Goal: Task Accomplishment & Management: Manage account settings

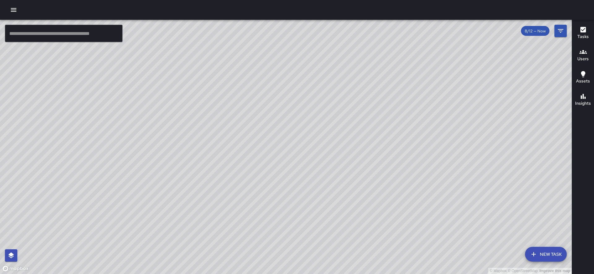
click at [579, 59] on h6 "Users" at bounding box center [582, 59] width 11 height 7
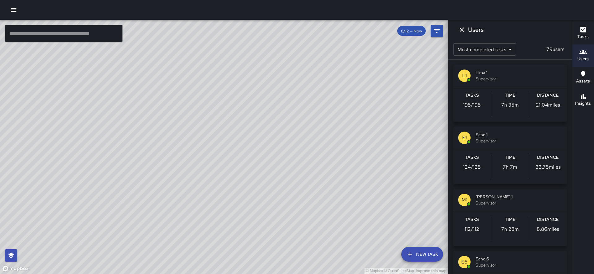
click at [475, 223] on div "Tasks 112 / 112" at bounding box center [472, 228] width 38 height 25
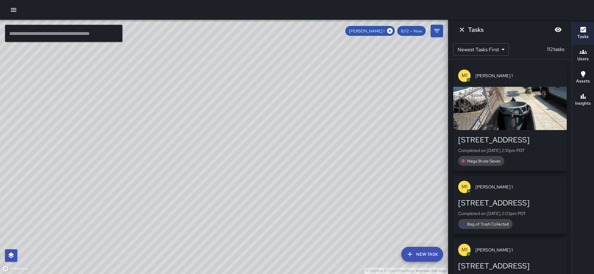
click at [571, 123] on div "M1 Mike 1 376 19th Street Completed on 8/12/2025, 2:10pm PDT Mega Brute Seven M…" at bounding box center [509, 167] width 123 height 215
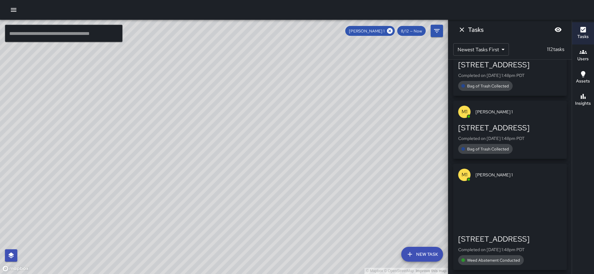
scroll to position [263, 0]
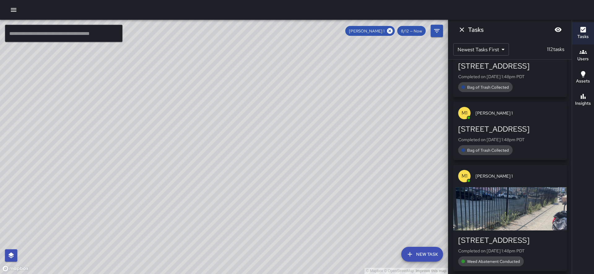
drag, startPoint x: 188, startPoint y: 185, endPoint x: 112, endPoint y: 229, distance: 87.7
click at [112, 229] on div "© Mapbox © OpenStreetMap Improve this map" at bounding box center [224, 147] width 448 height 254
click at [483, 187] on div "button" at bounding box center [509, 208] width 113 height 43
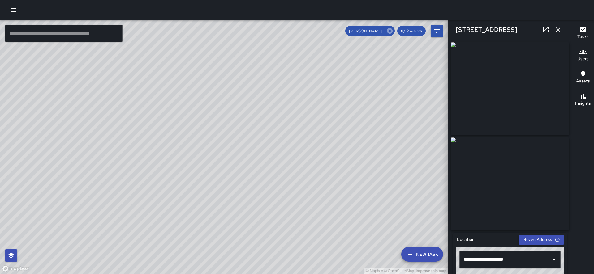
click at [393, 32] on icon at bounding box center [389, 31] width 7 height 7
drag, startPoint x: 136, startPoint y: 81, endPoint x: 122, endPoint y: 81, distance: 13.3
click at [124, 81] on div "© Mapbox © OpenStreetMap Improve this map" at bounding box center [224, 147] width 448 height 254
drag, startPoint x: 122, startPoint y: 82, endPoint x: 81, endPoint y: 95, distance: 43.0
click at [92, 94] on div "© Mapbox © OpenStreetMap Improve this map" at bounding box center [224, 147] width 448 height 254
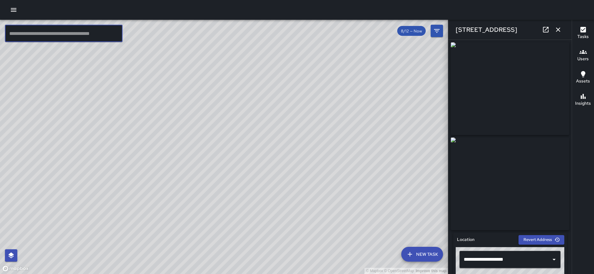
click at [72, 31] on input "text" at bounding box center [64, 33] width 118 height 17
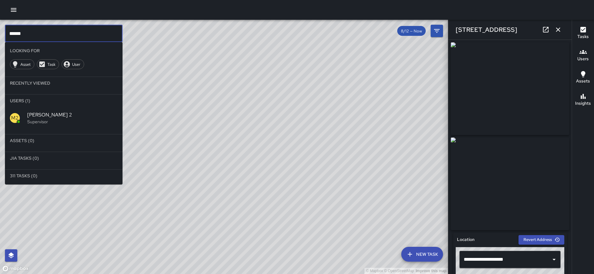
click at [27, 89] on hr at bounding box center [64, 91] width 118 height 5
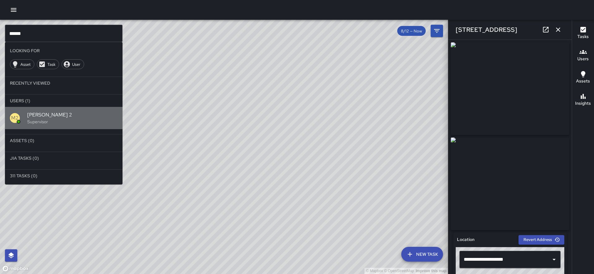
click at [36, 119] on p "Supervisor" at bounding box center [72, 122] width 90 height 6
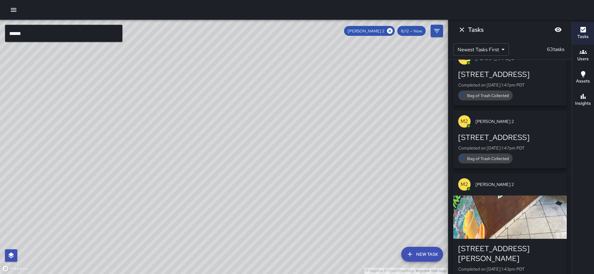
drag, startPoint x: 231, startPoint y: 130, endPoint x: 111, endPoint y: 65, distance: 136.0
click at [100, 56] on div "© Mapbox © OpenStreetMap Improve this map" at bounding box center [224, 147] width 448 height 254
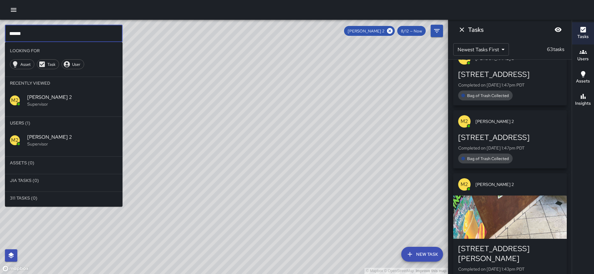
click at [25, 35] on input "******" at bounding box center [64, 33] width 118 height 17
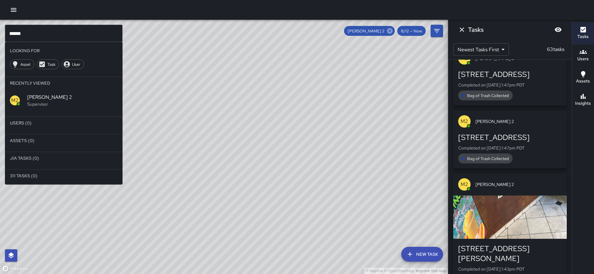
click at [392, 33] on icon at bounding box center [390, 31] width 6 height 6
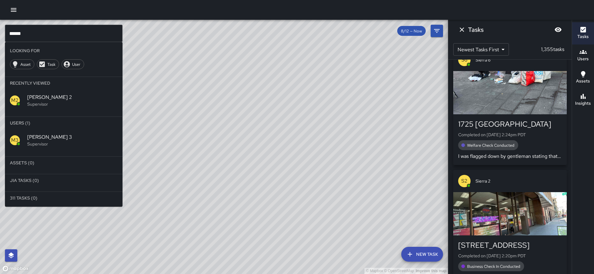
click at [29, 134] on span "[PERSON_NAME] 3" at bounding box center [72, 137] width 90 height 7
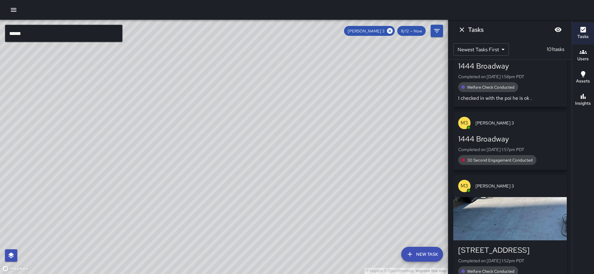
drag, startPoint x: 336, startPoint y: 133, endPoint x: 75, endPoint y: 242, distance: 283.3
click at [71, 243] on div "© Mapbox © OpenStreetMap Improve this map" at bounding box center [224, 147] width 448 height 254
drag, startPoint x: 71, startPoint y: 233, endPoint x: 267, endPoint y: 77, distance: 249.8
click at [267, 77] on div "© Mapbox © OpenStreetMap Improve this map" at bounding box center [224, 147] width 448 height 254
drag, startPoint x: 178, startPoint y: 254, endPoint x: 206, endPoint y: 144, distance: 114.1
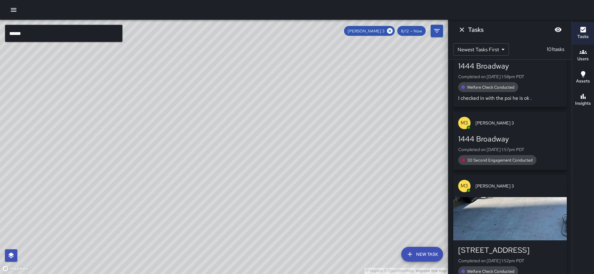
click at [212, 142] on div "© Mapbox © OpenStreetMap Improve this map" at bounding box center [224, 147] width 448 height 254
drag, startPoint x: 91, startPoint y: 208, endPoint x: 162, endPoint y: 154, distance: 89.2
click at [135, 123] on div "© Mapbox © OpenStreetMap Improve this map" at bounding box center [224, 147] width 448 height 254
drag, startPoint x: 161, startPoint y: 196, endPoint x: 203, endPoint y: 102, distance: 102.2
click at [208, 81] on div "© Mapbox © OpenStreetMap Improve this map" at bounding box center [224, 147] width 448 height 254
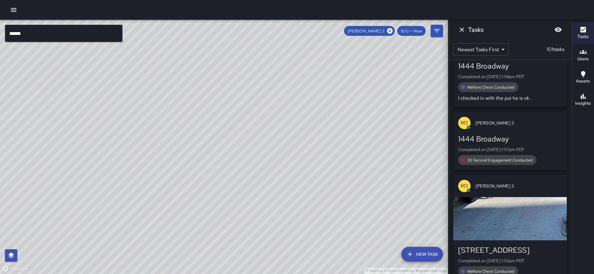
drag, startPoint x: 139, startPoint y: 209, endPoint x: 156, endPoint y: 154, distance: 57.9
click at [157, 154] on div "© Mapbox © OpenStreetMap Improve this map" at bounding box center [224, 147] width 448 height 254
drag, startPoint x: 393, startPoint y: 29, endPoint x: 379, endPoint y: 41, distance: 18.5
click at [392, 29] on icon at bounding box center [390, 31] width 6 height 6
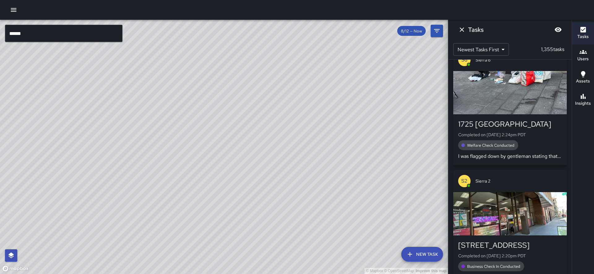
click at [36, 34] on input "******" at bounding box center [64, 33] width 118 height 17
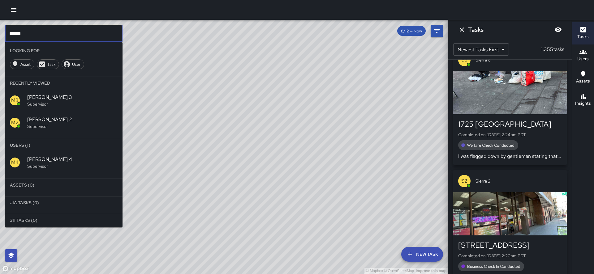
click at [36, 163] on p "Supervisor" at bounding box center [72, 166] width 90 height 6
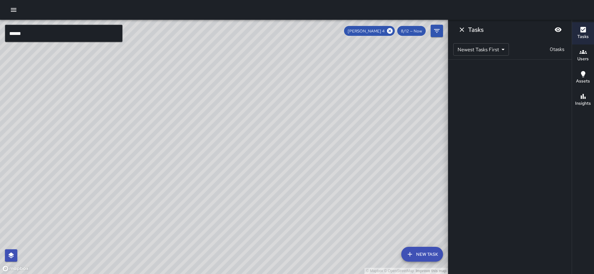
scroll to position [0, 0]
drag, startPoint x: 100, startPoint y: 203, endPoint x: 150, endPoint y: 104, distance: 111.2
click at [149, 104] on div "© Mapbox © OpenStreetMap Improve this map" at bounding box center [224, 147] width 448 height 254
drag, startPoint x: 136, startPoint y: 102, endPoint x: 60, endPoint y: 210, distance: 131.8
click at [58, 213] on div "© Mapbox © OpenStreetMap Improve this map" at bounding box center [224, 147] width 448 height 254
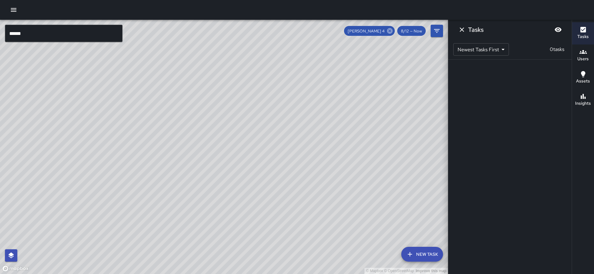
click at [392, 31] on icon at bounding box center [390, 31] width 6 height 6
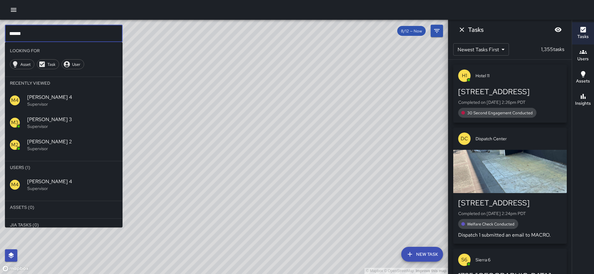
click at [85, 36] on input "******" at bounding box center [64, 33] width 118 height 17
click at [31, 186] on p "Supervisor" at bounding box center [72, 189] width 90 height 6
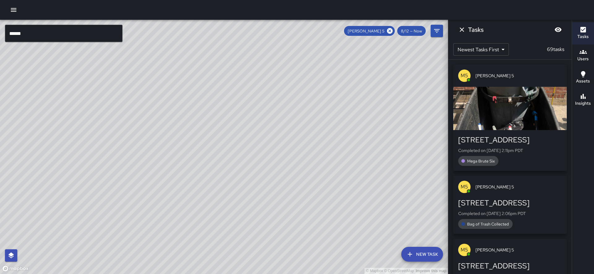
scroll to position [0, 0]
drag, startPoint x: 207, startPoint y: 115, endPoint x: 31, endPoint y: 300, distance: 255.9
click at [31, 274] on html "© Mapbox © OpenStreetMap Improve this map ****** ​ New Task Mike 5 8/12 — Now M…" at bounding box center [297, 137] width 594 height 274
drag, startPoint x: 143, startPoint y: 151, endPoint x: 179, endPoint y: 282, distance: 136.1
click at [179, 274] on html "© Mapbox © OpenStreetMap Improve this map ****** ​ New Task Mike 5 8/12 — Now M…" at bounding box center [297, 137] width 594 height 274
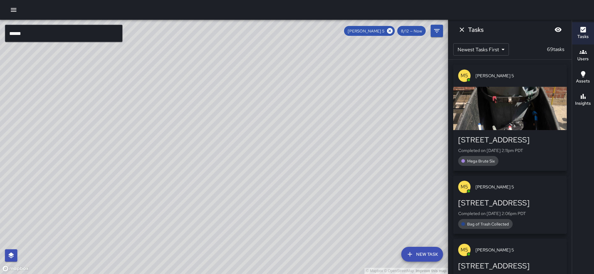
drag, startPoint x: 185, startPoint y: 92, endPoint x: 123, endPoint y: 217, distance: 139.3
click at [123, 217] on div "© Mapbox © OpenStreetMap Improve this map" at bounding box center [224, 147] width 448 height 254
drag, startPoint x: 221, startPoint y: 208, endPoint x: 263, endPoint y: 186, distance: 47.2
click at [221, 208] on div "© Mapbox © OpenStreetMap Improve this map" at bounding box center [224, 147] width 448 height 254
click at [393, 33] on icon at bounding box center [389, 31] width 7 height 7
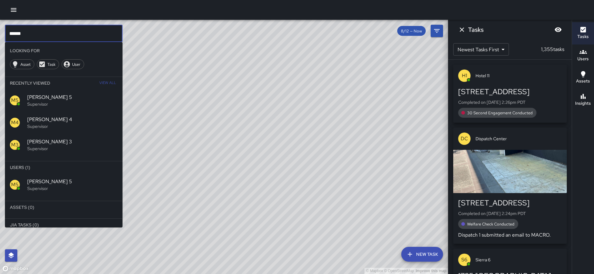
click at [46, 37] on input "******" at bounding box center [64, 33] width 118 height 17
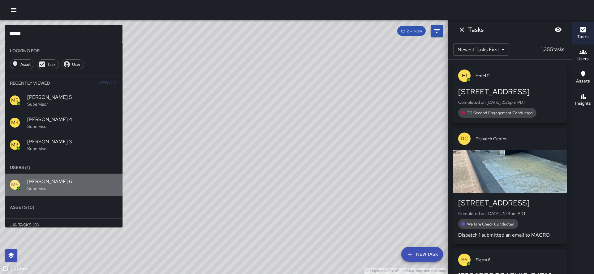
click at [48, 174] on div "M6 Mike 6 Supervisor" at bounding box center [64, 185] width 118 height 22
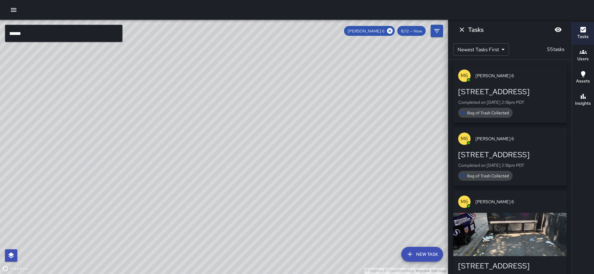
drag, startPoint x: 89, startPoint y: 177, endPoint x: 116, endPoint y: 130, distance: 54.2
click at [116, 123] on div "© Mapbox © OpenStreetMap Improve this map" at bounding box center [224, 147] width 448 height 254
drag, startPoint x: 101, startPoint y: 231, endPoint x: 116, endPoint y: 139, distance: 93.6
click at [116, 139] on div "© Mapbox © OpenStreetMap Improve this map" at bounding box center [224, 147] width 448 height 254
drag, startPoint x: 393, startPoint y: 32, endPoint x: 289, endPoint y: 30, distance: 104.2
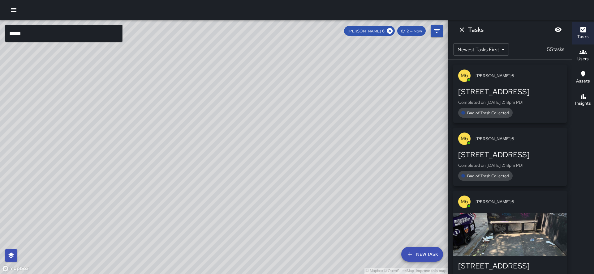
click at [392, 32] on icon at bounding box center [390, 31] width 6 height 6
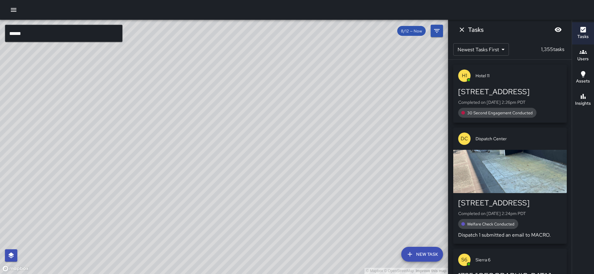
click at [99, 37] on input "******" at bounding box center [64, 33] width 118 height 17
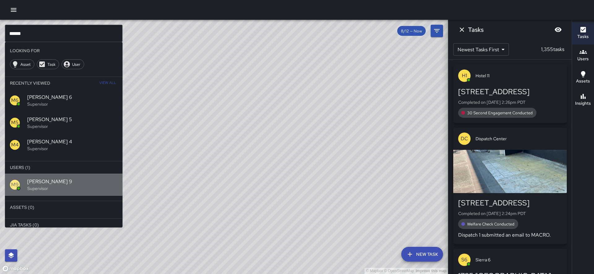
click at [38, 178] on span "Mike 9" at bounding box center [72, 181] width 90 height 7
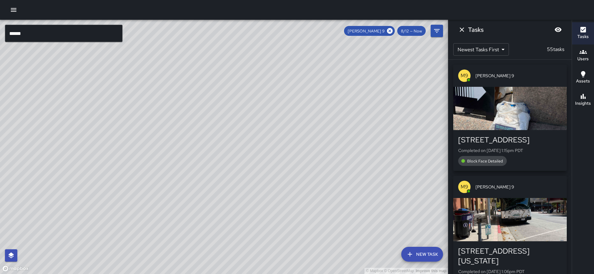
drag, startPoint x: 144, startPoint y: 155, endPoint x: 183, endPoint y: 65, distance: 98.1
click at [184, 62] on div "© Mapbox © OpenStreetMap Improve this map" at bounding box center [224, 147] width 448 height 254
click at [392, 32] on icon at bounding box center [390, 31] width 6 height 6
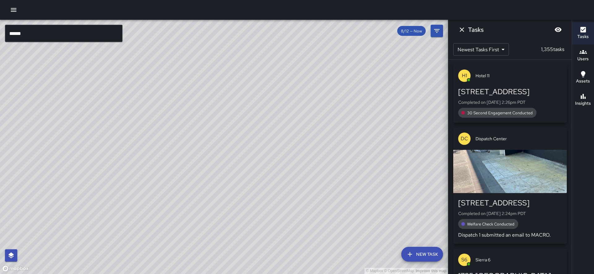
click at [43, 33] on input "******" at bounding box center [64, 33] width 118 height 17
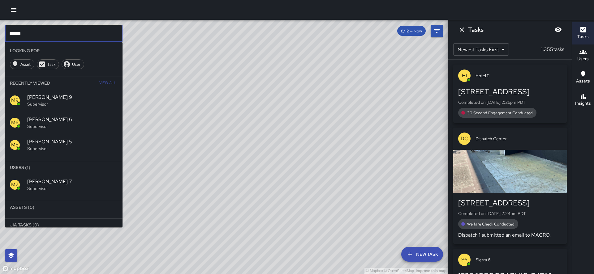
click at [36, 178] on span "Mike 7" at bounding box center [72, 181] width 90 height 7
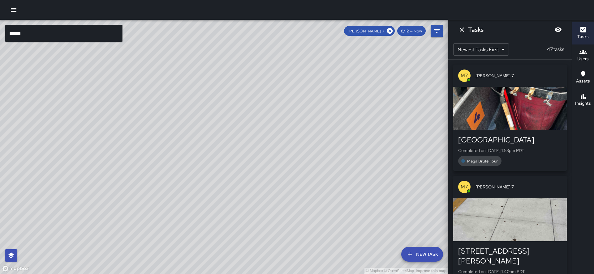
drag, startPoint x: 106, startPoint y: 157, endPoint x: 93, endPoint y: 174, distance: 21.3
click at [93, 174] on div "© Mapbox © OpenStreetMap Improve this map" at bounding box center [224, 147] width 448 height 254
drag, startPoint x: 152, startPoint y: 116, endPoint x: 162, endPoint y: 93, distance: 24.9
click at [162, 93] on div "© Mapbox © OpenStreetMap Improve this map" at bounding box center [224, 147] width 448 height 254
drag, startPoint x: 148, startPoint y: 127, endPoint x: 152, endPoint y: 117, distance: 11.2
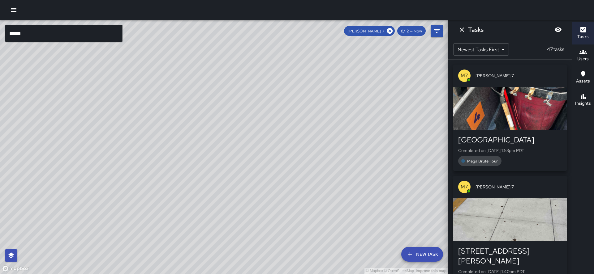
click at [153, 116] on div "© Mapbox © OpenStreetMap Improve this map" at bounding box center [224, 147] width 448 height 254
drag, startPoint x: 97, startPoint y: 122, endPoint x: 73, endPoint y: 137, distance: 28.4
click at [73, 137] on div "© Mapbox © OpenStreetMap Improve this map" at bounding box center [224, 147] width 448 height 254
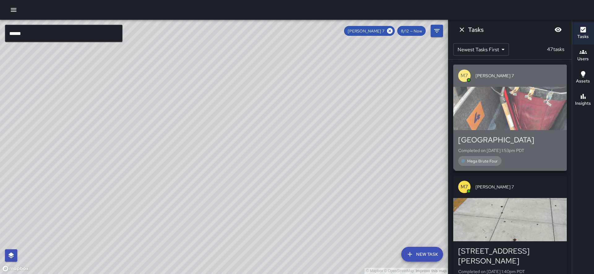
click at [526, 101] on div "button" at bounding box center [509, 108] width 113 height 43
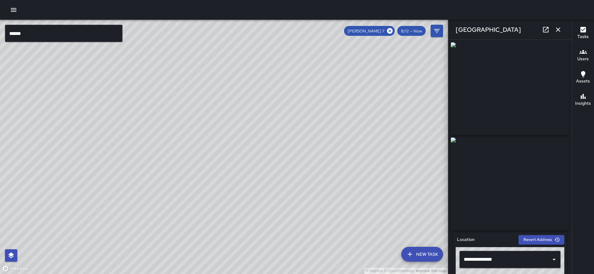
drag, startPoint x: 355, startPoint y: 208, endPoint x: 367, endPoint y: 160, distance: 49.8
click at [369, 156] on div "© Mapbox © OpenStreetMap Improve this map" at bounding box center [224, 147] width 448 height 254
click at [324, 199] on div "© Mapbox © OpenStreetMap Improve this map" at bounding box center [224, 147] width 448 height 254
drag, startPoint x: 168, startPoint y: 238, endPoint x: 210, endPoint y: 210, distance: 51.0
click at [207, 209] on div "© Mapbox © OpenStreetMap Improve this map" at bounding box center [224, 147] width 448 height 254
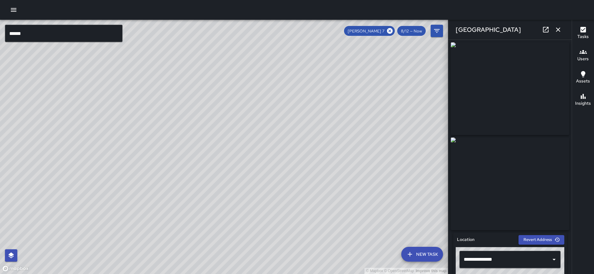
drag, startPoint x: 191, startPoint y: 109, endPoint x: 195, endPoint y: 145, distance: 36.4
click at [195, 145] on div "© Mapbox © OpenStreetMap Improve this map" at bounding box center [224, 147] width 448 height 254
click at [39, 35] on input "******" at bounding box center [64, 33] width 118 height 17
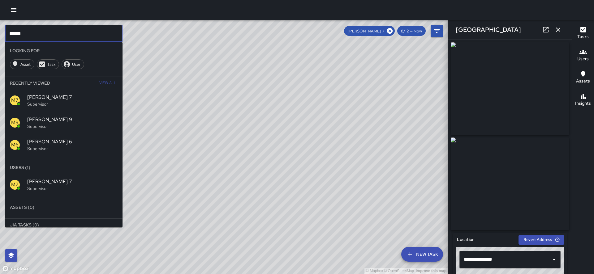
click at [39, 35] on input "******" at bounding box center [64, 33] width 118 height 17
click at [38, 35] on input "******" at bounding box center [64, 33] width 118 height 17
type input "*"
click at [393, 31] on icon at bounding box center [389, 31] width 7 height 7
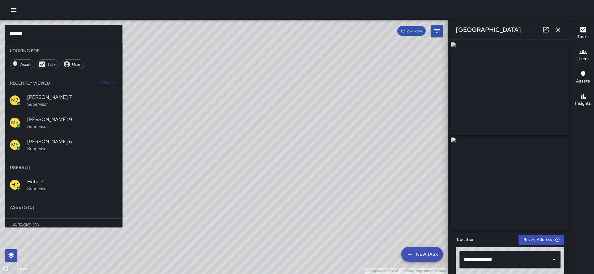
click at [30, 186] on p "Supervisor" at bounding box center [72, 189] width 90 height 6
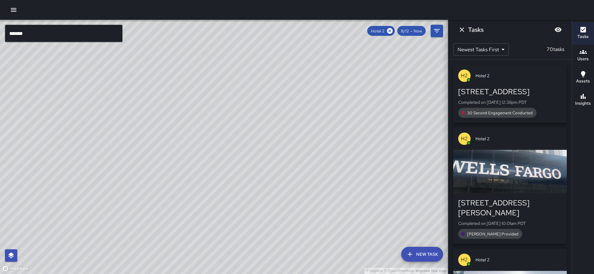
drag, startPoint x: 251, startPoint y: 144, endPoint x: 145, endPoint y: 179, distance: 111.1
click at [146, 179] on div "© Mapbox © OpenStreetMap Improve this map" at bounding box center [224, 147] width 448 height 254
drag, startPoint x: 394, startPoint y: 33, endPoint x: 387, endPoint y: 37, distance: 8.3
click at [392, 33] on icon at bounding box center [390, 31] width 6 height 6
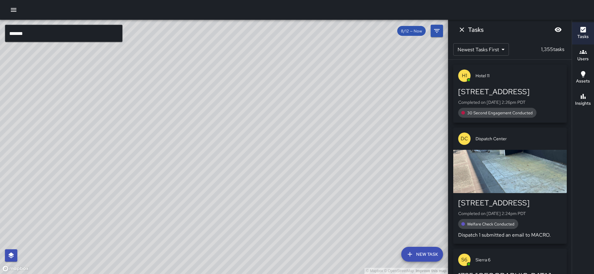
click at [40, 37] on input "*******" at bounding box center [64, 33] width 118 height 17
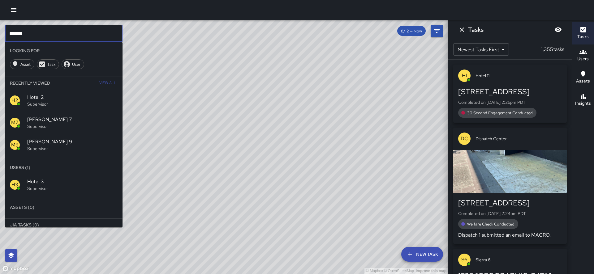
click at [36, 178] on span "Hotel 3" at bounding box center [72, 181] width 90 height 7
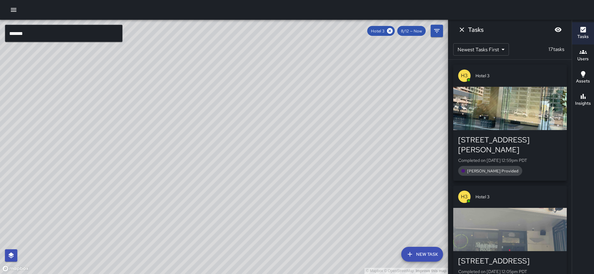
drag, startPoint x: 142, startPoint y: 118, endPoint x: 82, endPoint y: 173, distance: 81.6
click at [82, 174] on div "© Mapbox © OpenStreetMap Improve this map" at bounding box center [224, 147] width 448 height 254
click at [392, 34] on icon at bounding box center [390, 31] width 6 height 6
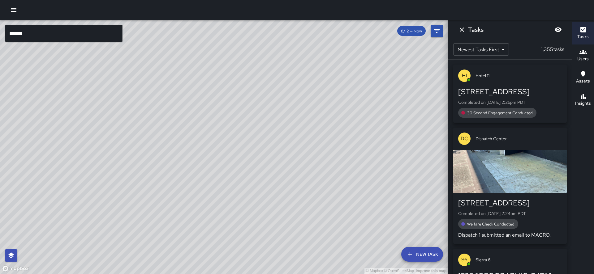
click at [45, 36] on input "*******" at bounding box center [64, 33] width 118 height 17
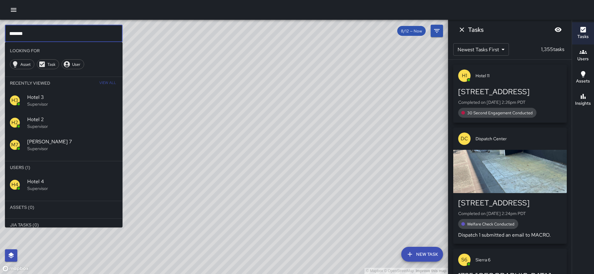
type input "*******"
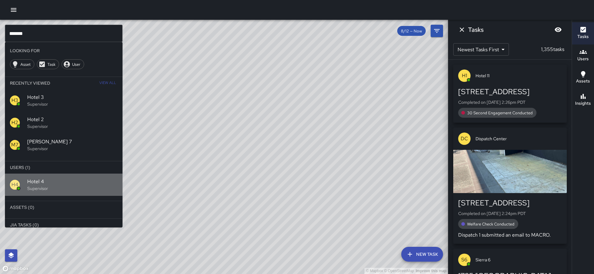
click at [47, 178] on span "Hotel 4" at bounding box center [72, 181] width 90 height 7
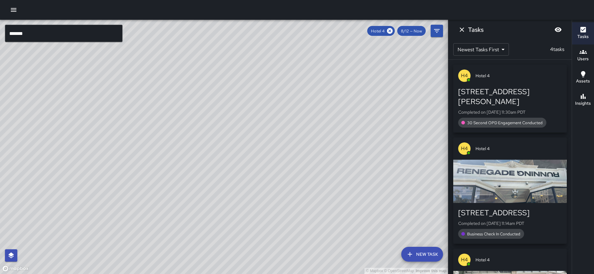
click at [72, 177] on div "© Mapbox © OpenStreetMap Improve this map" at bounding box center [224, 147] width 448 height 254
click at [392, 31] on icon at bounding box center [390, 31] width 6 height 6
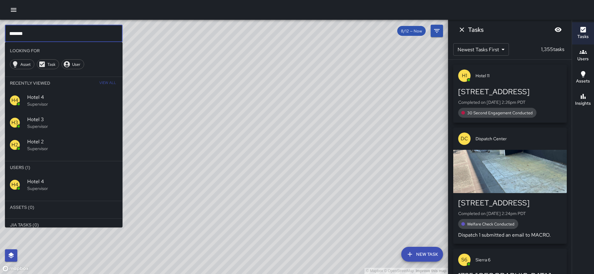
click at [68, 35] on input "*******" at bounding box center [64, 33] width 118 height 17
click at [12, 174] on div "E1 Echo 1 Supervisor" at bounding box center [64, 185] width 118 height 22
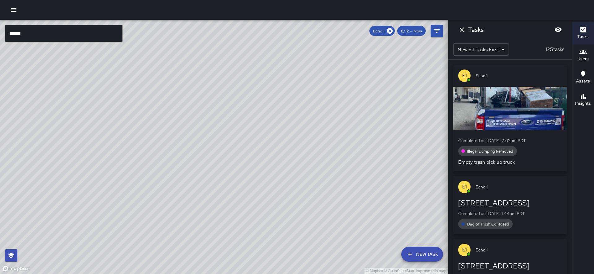
drag, startPoint x: 135, startPoint y: 164, endPoint x: 159, endPoint y: 105, distance: 63.9
click at [159, 105] on div "© Mapbox © OpenStreetMap Improve this map" at bounding box center [224, 147] width 448 height 254
drag, startPoint x: 130, startPoint y: 170, endPoint x: 153, endPoint y: 120, distance: 55.2
click at [153, 120] on div "© Mapbox © OpenStreetMap Improve this map" at bounding box center [224, 147] width 448 height 254
click at [392, 29] on icon at bounding box center [390, 31] width 6 height 6
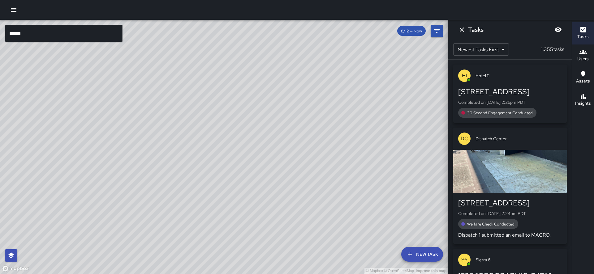
click at [61, 33] on input "******" at bounding box center [64, 33] width 118 height 17
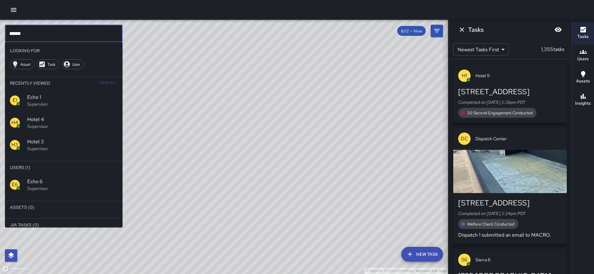
type input "******"
click at [39, 186] on p "Supervisor" at bounding box center [72, 189] width 90 height 6
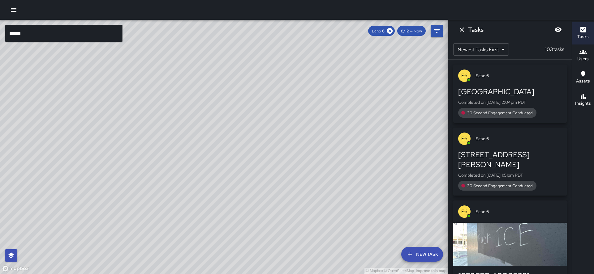
click at [109, 173] on div "© Mapbox © OpenStreetMap Improve this map" at bounding box center [224, 147] width 448 height 254
drag, startPoint x: 86, startPoint y: 215, endPoint x: 132, endPoint y: 111, distance: 114.1
click at [140, 101] on div "© Mapbox © OpenStreetMap Improve this map" at bounding box center [224, 147] width 448 height 254
click at [100, 101] on div "© Mapbox © OpenStreetMap Improve this map" at bounding box center [224, 147] width 448 height 254
drag, startPoint x: 227, startPoint y: 52, endPoint x: 187, endPoint y: 94, distance: 57.8
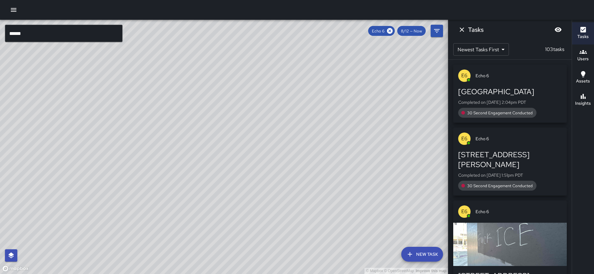
click at [185, 99] on div "© Mapbox © OpenStreetMap Improve this map" at bounding box center [224, 147] width 448 height 254
drag, startPoint x: 199, startPoint y: 85, endPoint x: 181, endPoint y: 115, distance: 35.5
click at [181, 115] on div "© Mapbox © OpenStreetMap Improve this map" at bounding box center [224, 147] width 448 height 254
drag, startPoint x: 176, startPoint y: 126, endPoint x: 180, endPoint y: 113, distance: 12.9
click at [180, 113] on div "© Mapbox © OpenStreetMap Improve this map" at bounding box center [224, 147] width 448 height 254
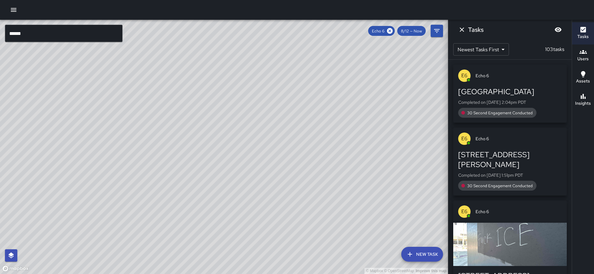
drag, startPoint x: 180, startPoint y: 108, endPoint x: 182, endPoint y: 95, distance: 12.9
click at [182, 95] on div "© Mapbox © OpenStreetMap Improve this map" at bounding box center [224, 147] width 448 height 254
drag, startPoint x: 86, startPoint y: 153, endPoint x: 84, endPoint y: 149, distance: 4.2
click at [85, 148] on div "© Mapbox © OpenStreetMap Improve this map" at bounding box center [224, 147] width 448 height 254
drag, startPoint x: 116, startPoint y: 225, endPoint x: 112, endPoint y: 182, distance: 42.8
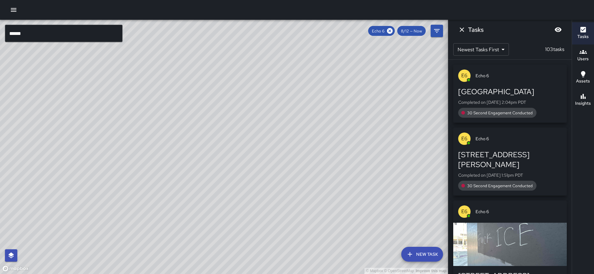
click at [114, 180] on div "© Mapbox © OpenStreetMap Improve this map" at bounding box center [224, 147] width 448 height 254
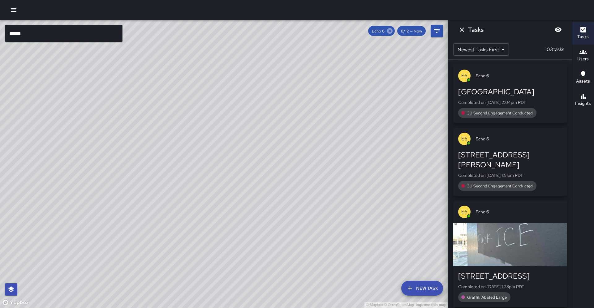
click at [393, 30] on icon at bounding box center [389, 31] width 7 height 7
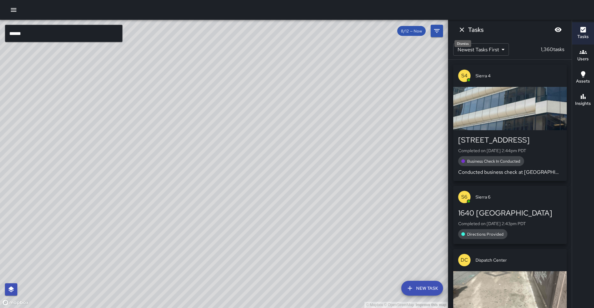
click at [464, 29] on icon "Dismiss" at bounding box center [461, 29] width 7 height 7
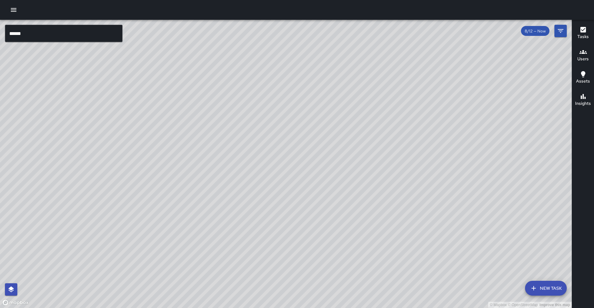
drag, startPoint x: 289, startPoint y: 99, endPoint x: 248, endPoint y: 155, distance: 69.1
click at [250, 200] on div "© Mapbox © OpenStreetMap Improve this map" at bounding box center [285, 164] width 571 height 288
click at [560, 33] on icon "Filters" at bounding box center [560, 30] width 7 height 7
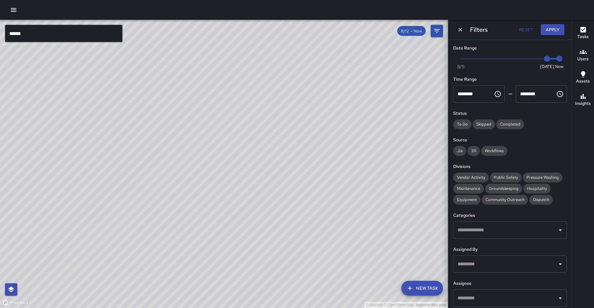
scroll to position [0, 0]
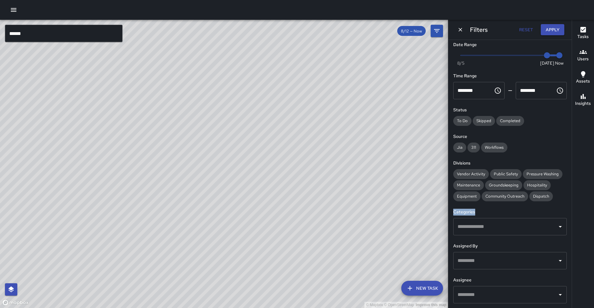
drag, startPoint x: 479, startPoint y: 202, endPoint x: 481, endPoint y: 194, distance: 8.2
click at [481, 194] on div "Date Range Now Today 8/5 8/12 3:07 pm Time Range ******** ​ ******** ​ Status T…" at bounding box center [509, 174] width 123 height 268
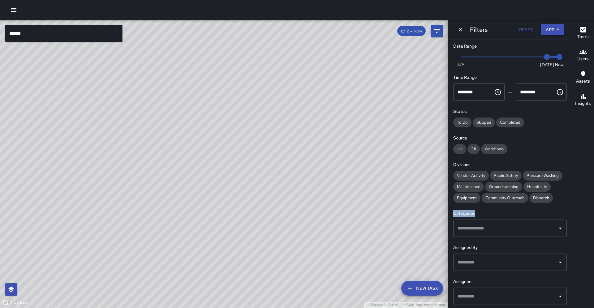
scroll to position [0, 0]
click at [484, 210] on h6 "Categories" at bounding box center [509, 213] width 113 height 7
click at [471, 256] on input "text" at bounding box center [505, 262] width 99 height 12
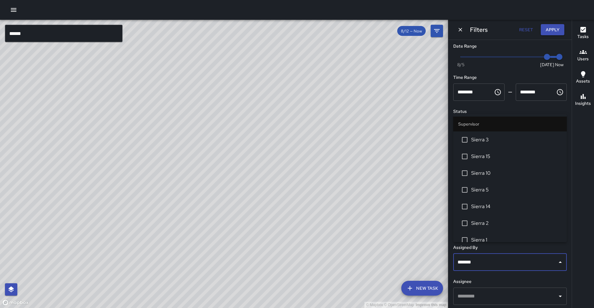
type input "********"
click at [476, 187] on span "Sierra 1" at bounding box center [516, 189] width 91 height 7
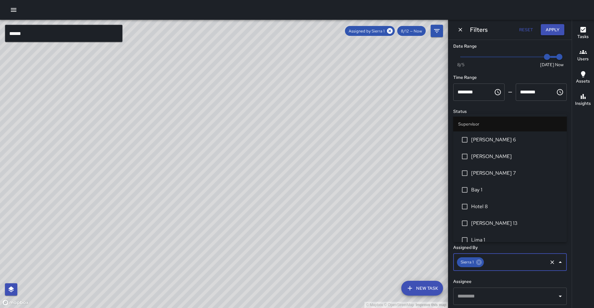
scroll to position [688, 0]
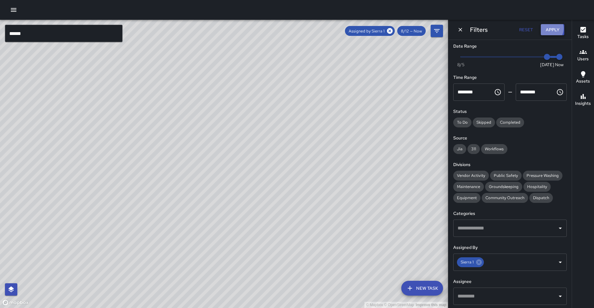
click at [549, 29] on button "Apply" at bounding box center [553, 29] width 24 height 11
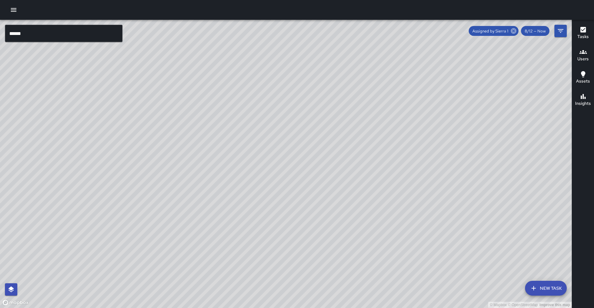
click at [515, 31] on icon at bounding box center [514, 31] width 6 height 6
drag, startPoint x: 581, startPoint y: 50, endPoint x: 576, endPoint y: 51, distance: 4.8
click at [581, 50] on icon "button" at bounding box center [582, 51] width 7 height 7
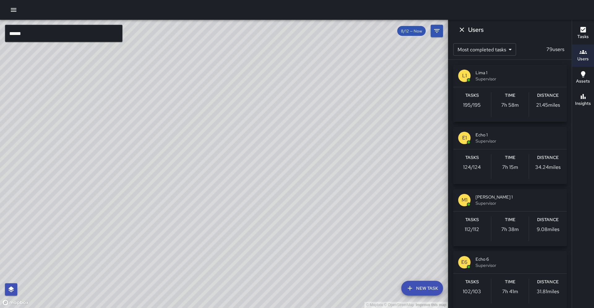
scroll to position [0, 0]
click at [461, 28] on icon "Dismiss" at bounding box center [461, 29] width 7 height 7
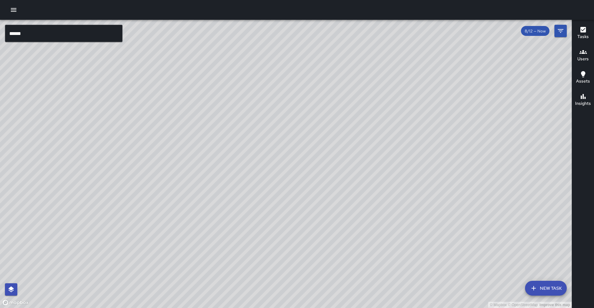
drag, startPoint x: 193, startPoint y: 127, endPoint x: 56, endPoint y: 291, distance: 213.8
click at [53, 274] on div "© Mapbox © OpenStreetMap Improve this map" at bounding box center [285, 164] width 571 height 288
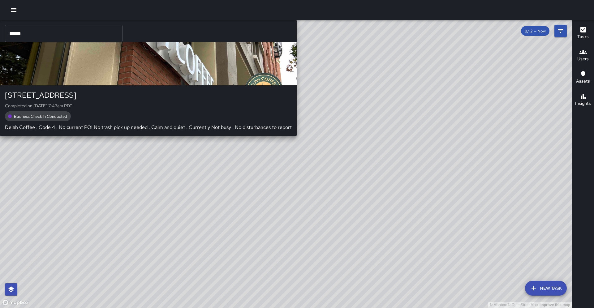
click at [136, 173] on div "© Mapbox © OpenStreetMap Improve this map S5 Sierra 5 415 West Grand Avenue Com…" at bounding box center [285, 164] width 571 height 288
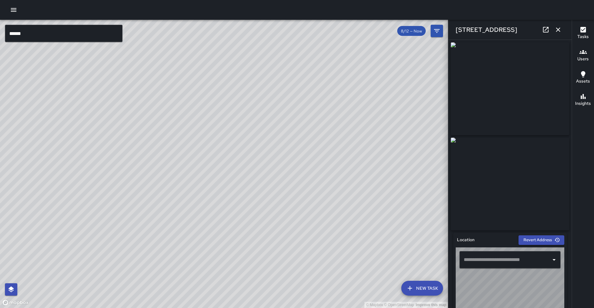
type input "**********"
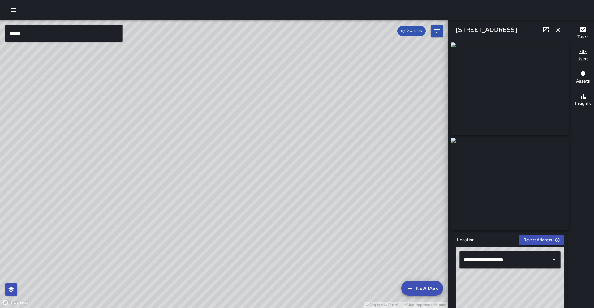
click at [558, 32] on icon "button" at bounding box center [557, 29] width 7 height 7
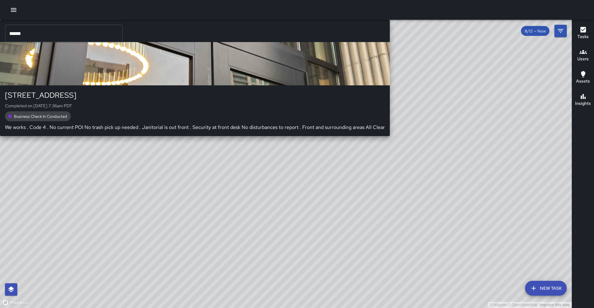
drag, startPoint x: 306, startPoint y: 208, endPoint x: 295, endPoint y: 122, distance: 86.3
click at [296, 121] on div "© Mapbox © OpenStreetMap Improve this map S5 Sierra 5 2201 Broadway Completed o…" at bounding box center [285, 164] width 571 height 288
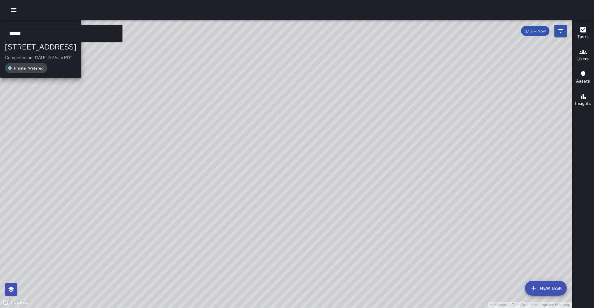
drag, startPoint x: 278, startPoint y: 158, endPoint x: 292, endPoint y: 99, distance: 60.5
click at [292, 99] on div "© Mapbox © OpenStreetMap Improve this map L1 Lima 1 1500 Broadway Completed on …" at bounding box center [285, 164] width 571 height 288
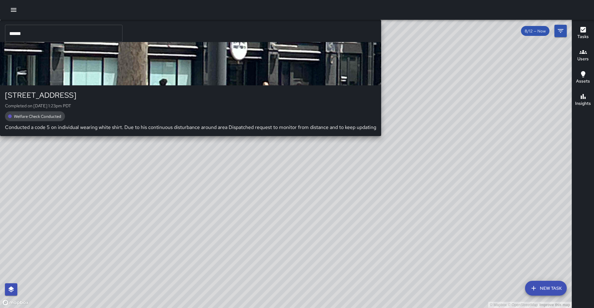
click at [243, 121] on div "© Mapbox © OpenStreetMap Improve this map S2 Sierra 2 1245 Broadway Completed o…" at bounding box center [285, 164] width 571 height 288
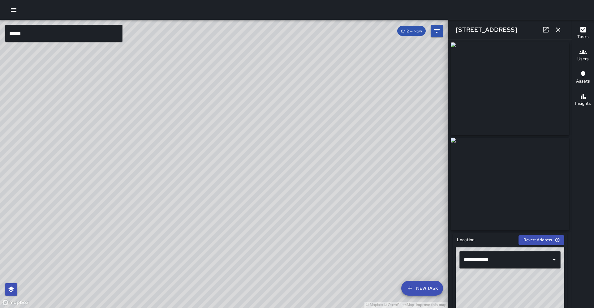
click at [273, 153] on div "© Mapbox © OpenStreetMap Improve this map M3 Mike 3 1302 Broadway Completed on …" at bounding box center [224, 164] width 448 height 288
click at [546, 32] on icon at bounding box center [546, 30] width 6 height 6
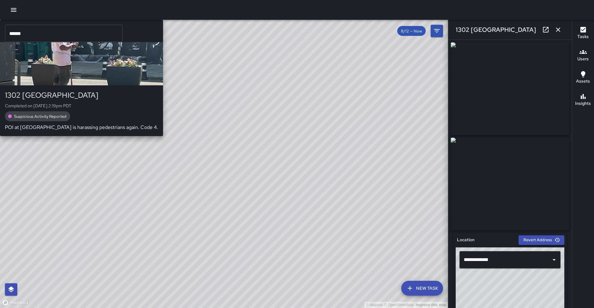
click at [230, 156] on div "© Mapbox © OpenStreetMap Improve this map S1 Sierra 1 1302 Broadway Completed o…" at bounding box center [224, 164] width 448 height 288
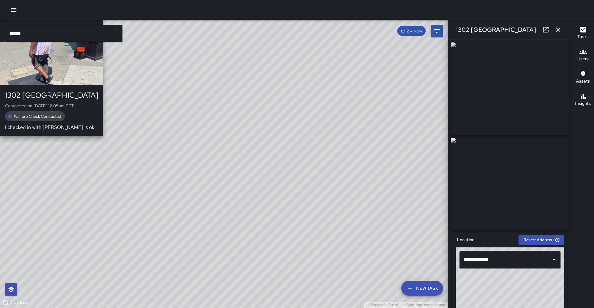
click at [234, 166] on div "© Mapbox © OpenStreetMap Improve this map M3 Mike 3 1302 Broadway Completed on …" at bounding box center [224, 164] width 448 height 288
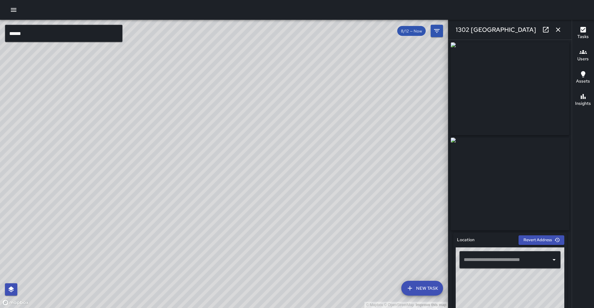
type input "**********"
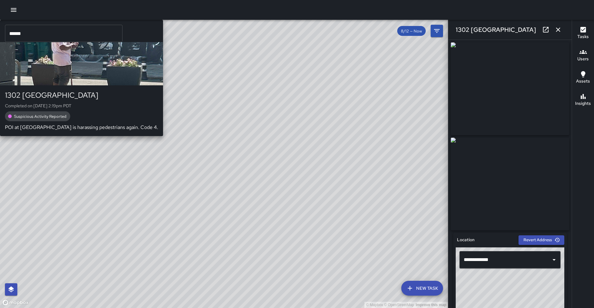
click at [210, 162] on div "© Mapbox © OpenStreetMap Improve this map S1 Sierra 1 1302 Broadway Completed o…" at bounding box center [224, 164] width 448 height 288
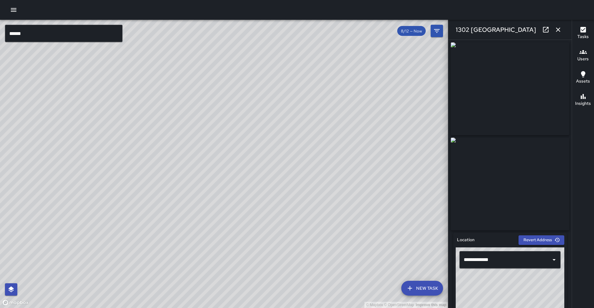
click at [544, 27] on icon at bounding box center [545, 29] width 7 height 7
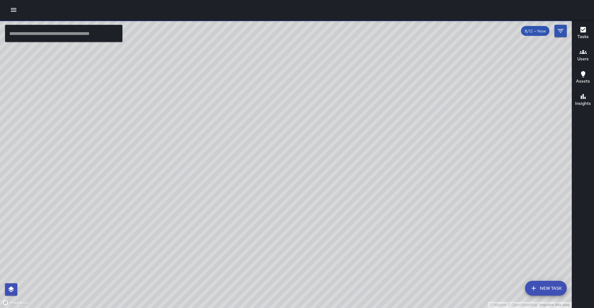
drag, startPoint x: 249, startPoint y: 114, endPoint x: 228, endPoint y: 105, distance: 22.9
click at [228, 105] on div "© Mapbox © OpenStreetMap Improve this map" at bounding box center [285, 164] width 571 height 288
